Goal: Task Accomplishment & Management: Use online tool/utility

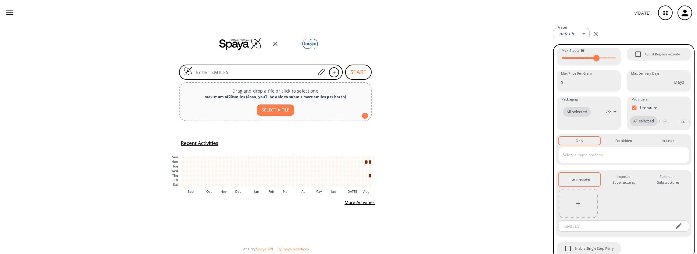
click at [5, 13] on icon "button" at bounding box center [9, 12] width 9 height 9
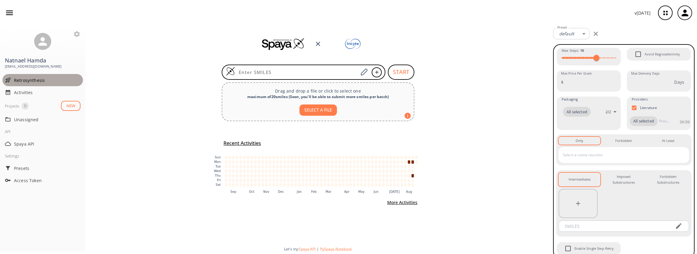
click at [23, 80] on span "Retrosynthesis" at bounding box center [47, 80] width 66 height 6
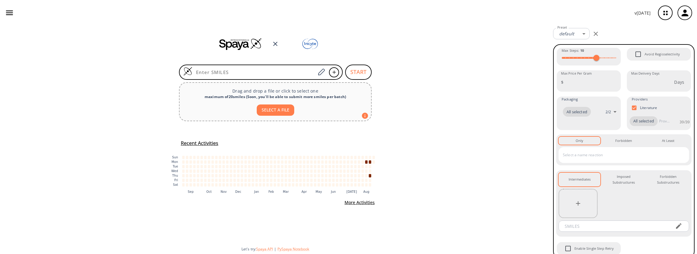
click at [4, 13] on button "button" at bounding box center [9, 13] width 14 height 14
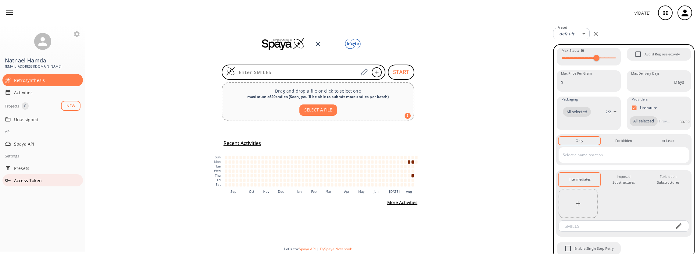
click at [27, 182] on span "Access Token" at bounding box center [47, 180] width 66 height 6
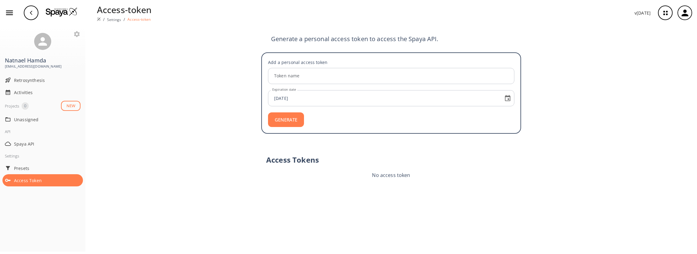
click at [220, 71] on div "Generate a personal access token to access the Spaya API. Add a personal access…" at bounding box center [391, 140] width 612 height 229
click at [28, 78] on span "Retrosynthesis" at bounding box center [47, 80] width 66 height 6
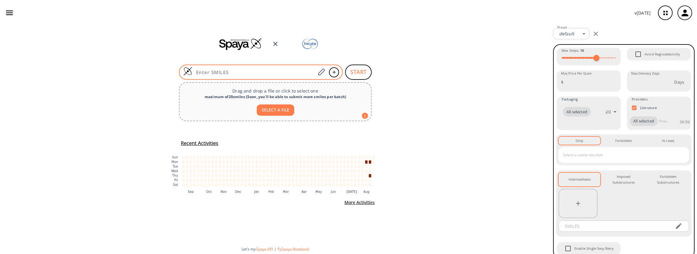
click at [260, 73] on input at bounding box center [253, 72] width 123 height 6
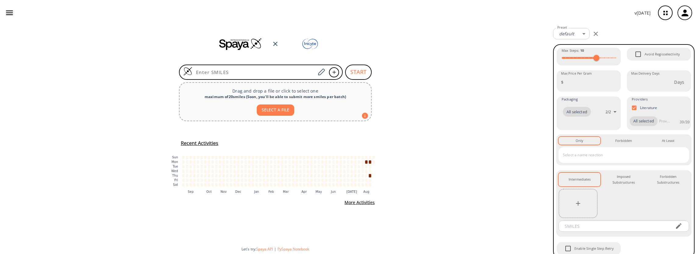
click at [7, 13] on icon "button" at bounding box center [9, 12] width 9 height 9
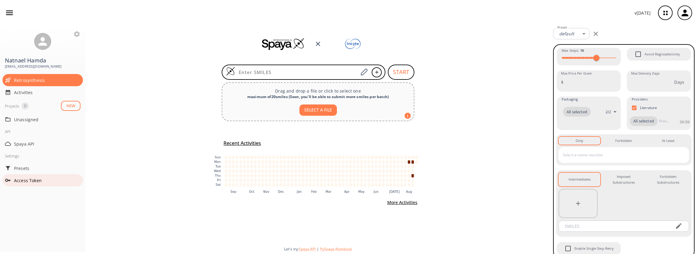
click at [24, 181] on span "Access Token" at bounding box center [47, 180] width 66 height 6
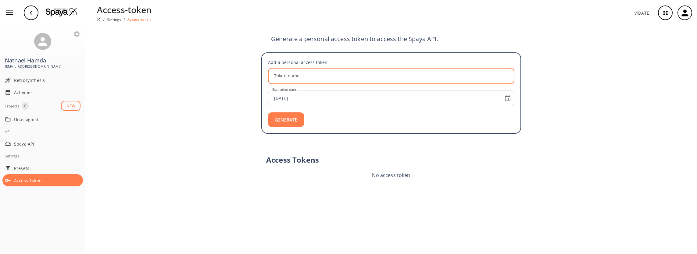
click at [324, 76] on input "Token name" at bounding box center [392, 76] width 245 height 16
click at [295, 76] on input "Token name" at bounding box center [392, 76] width 245 height 16
type input "gui_test_programming"
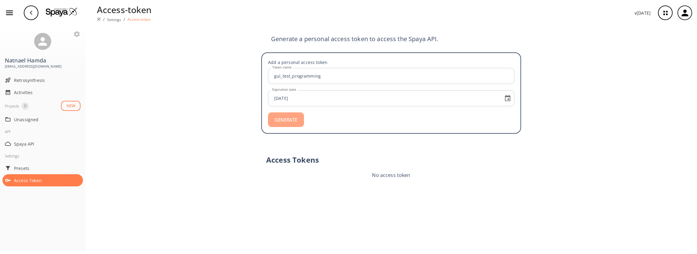
click at [290, 119] on button "GENERATE" at bounding box center [286, 120] width 36 height 15
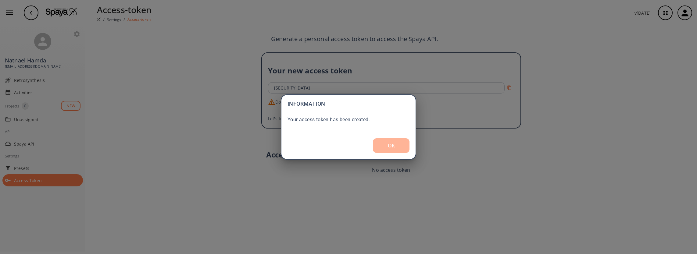
click at [393, 149] on button "OK" at bounding box center [391, 145] width 37 height 15
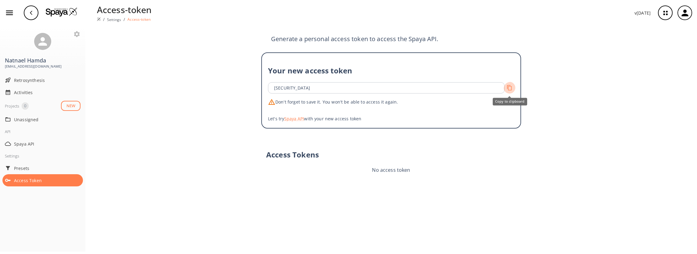
click at [512, 87] on button "Copy to clipboard" at bounding box center [510, 88] width 12 height 12
click at [29, 180] on span "Access Token" at bounding box center [47, 180] width 66 height 6
click at [296, 120] on button "Spaya API" at bounding box center [294, 119] width 20 height 6
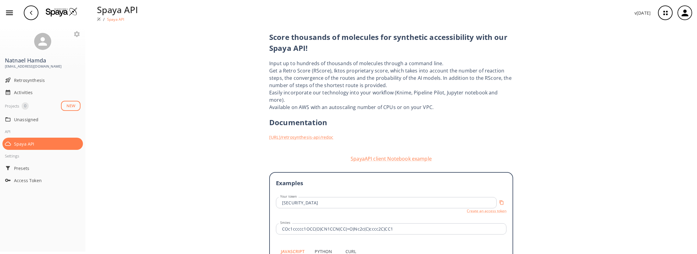
scroll to position [91, 0]
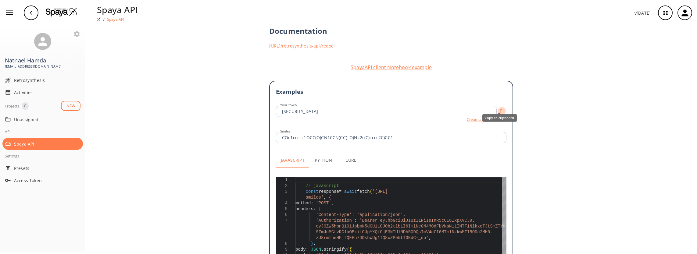
click at [500, 109] on icon "Copy to clipboard" at bounding box center [502, 111] width 4 height 4
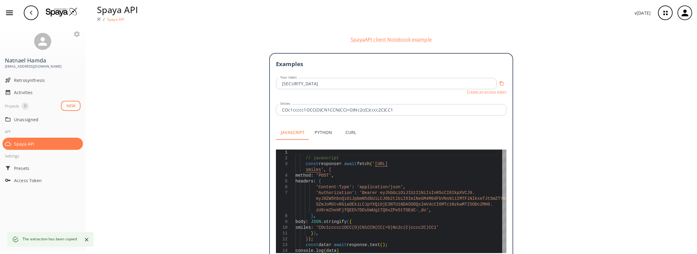
scroll to position [148, 0]
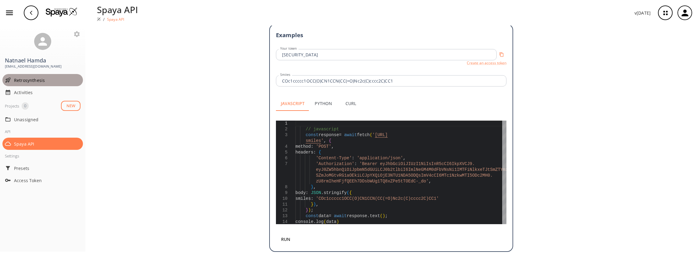
click at [16, 82] on span "Retrosynthesis" at bounding box center [47, 80] width 66 height 6
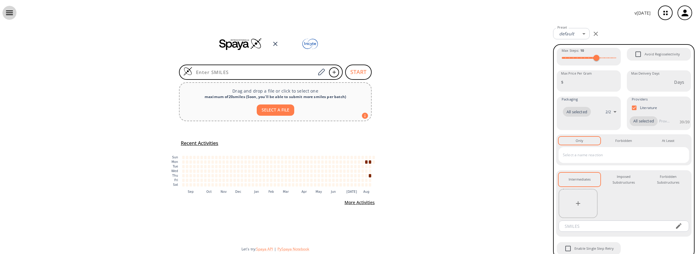
click at [7, 12] on icon "button" at bounding box center [9, 12] width 9 height 9
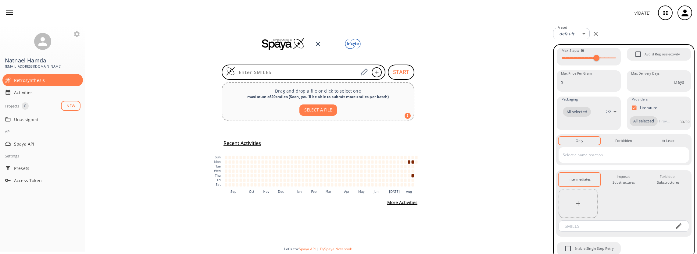
click at [142, 25] on div "v [DATE]" at bounding box center [348, 13] width 697 height 26
click at [128, 170] on div "START Drag and drop a file or click to select one maximum of 20 smiles ( Soon, …" at bounding box center [317, 140] width 465 height 229
click at [684, 16] on icon "button" at bounding box center [685, 12] width 7 height 7
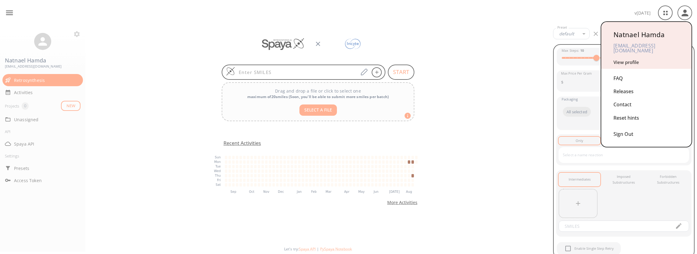
click at [507, 78] on div at bounding box center [348, 127] width 697 height 254
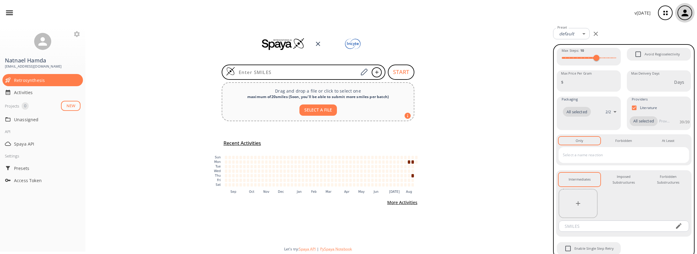
click at [683, 16] on icon "button" at bounding box center [685, 12] width 7 height 7
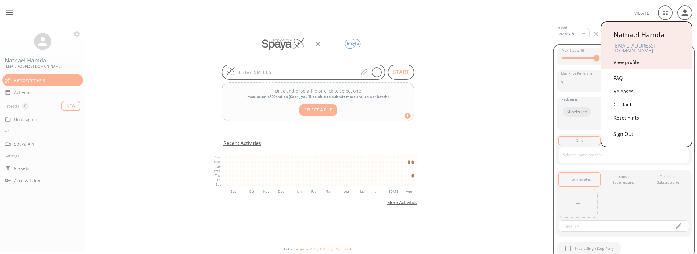
click at [512, 43] on div at bounding box center [348, 127] width 697 height 254
